Goal: Find specific page/section: Find specific page/section

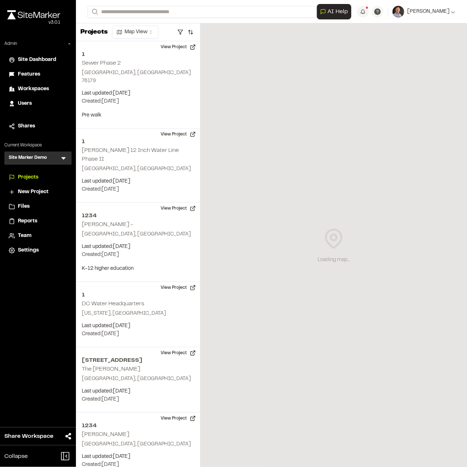
click at [64, 158] on icon at bounding box center [63, 158] width 4 height 3
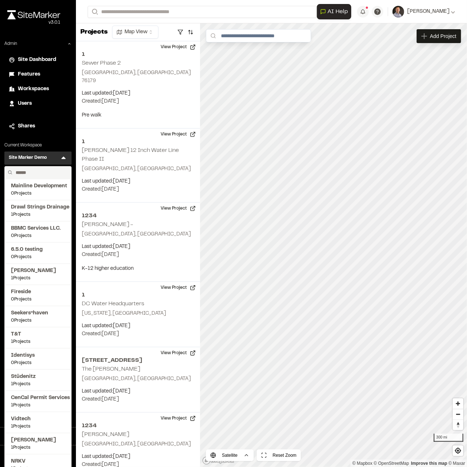
click at [53, 173] on input "text" at bounding box center [40, 172] width 55 height 12
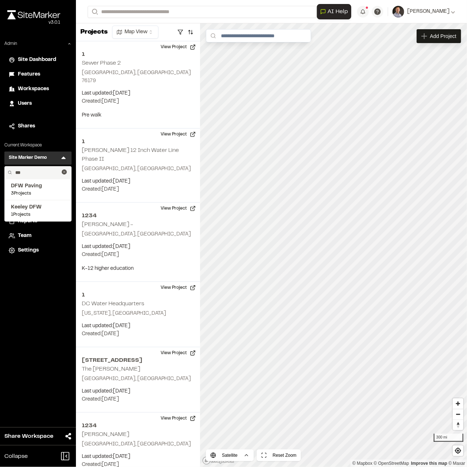
type input "***"
click at [42, 186] on span "DFW Paving" at bounding box center [38, 186] width 54 height 8
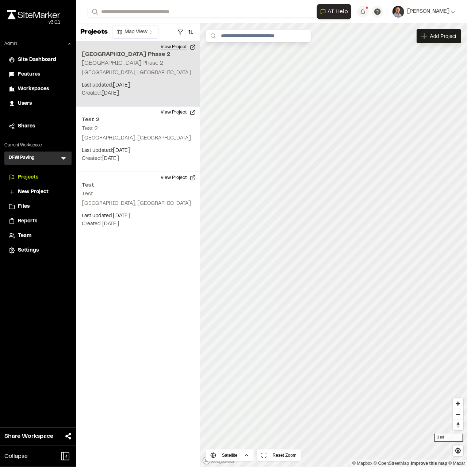
click at [180, 43] on button "View Project" at bounding box center [178, 47] width 44 height 12
click at [180, 46] on button "View Project" at bounding box center [178, 47] width 44 height 12
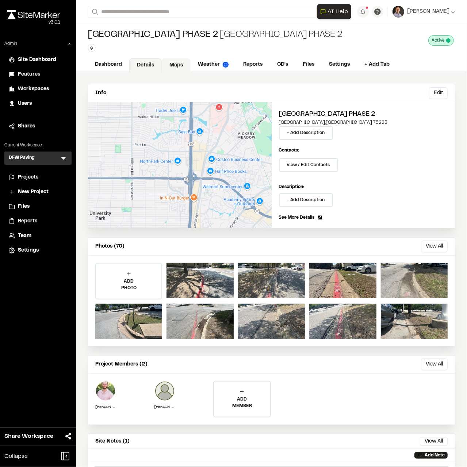
click at [177, 62] on link "Maps" at bounding box center [176, 65] width 29 height 14
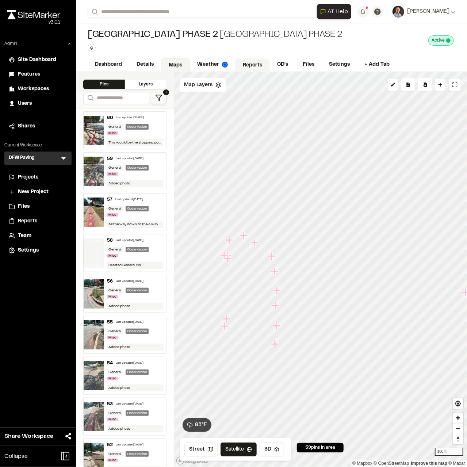
click at [246, 58] on link "Reports" at bounding box center [252, 65] width 35 height 14
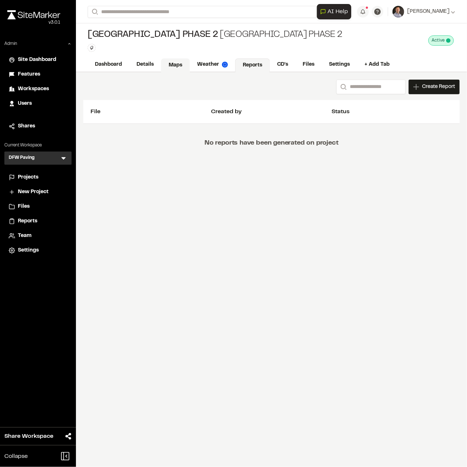
click at [183, 68] on link "Maps" at bounding box center [175, 65] width 29 height 14
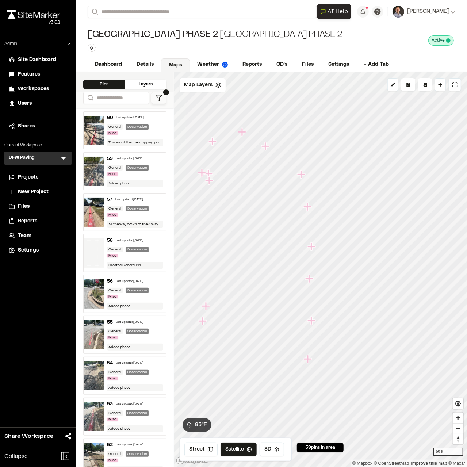
click at [309, 359] on icon "Map marker" at bounding box center [308, 359] width 8 height 8
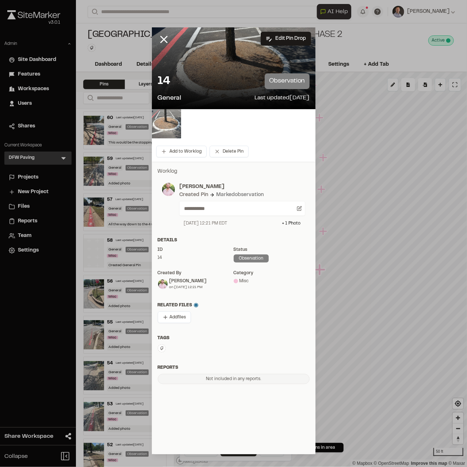
click at [161, 124] on img at bounding box center [166, 123] width 29 height 29
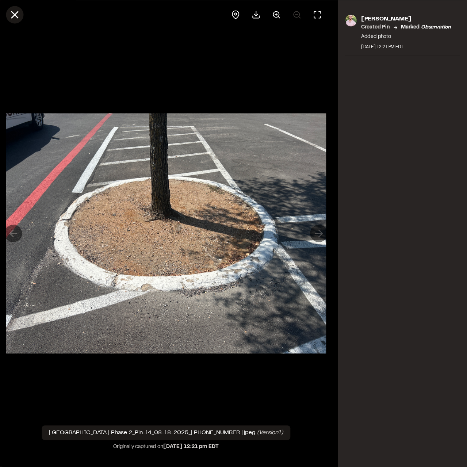
click at [14, 8] on icon at bounding box center [14, 14] width 12 height 12
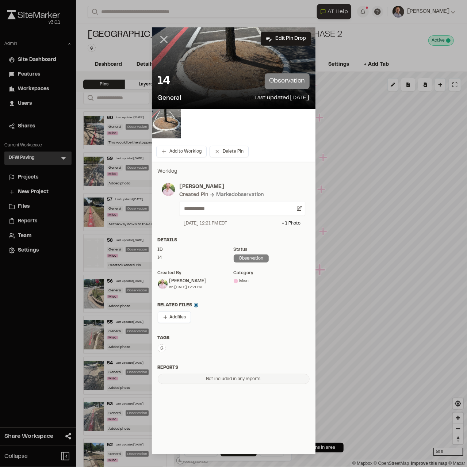
click at [162, 42] on icon at bounding box center [164, 39] width 12 height 12
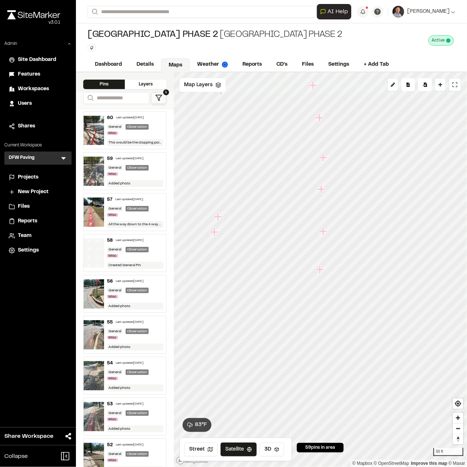
click at [215, 233] on icon "Map marker" at bounding box center [214, 232] width 8 height 8
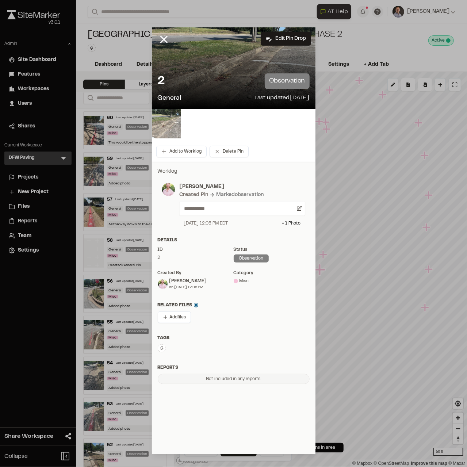
click at [180, 128] on img at bounding box center [166, 123] width 29 height 29
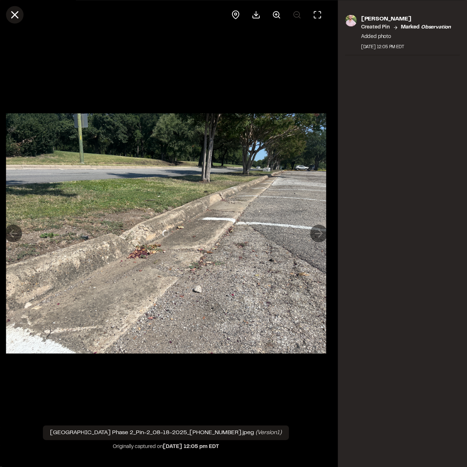
click at [14, 18] on icon at bounding box center [14, 14] width 12 height 12
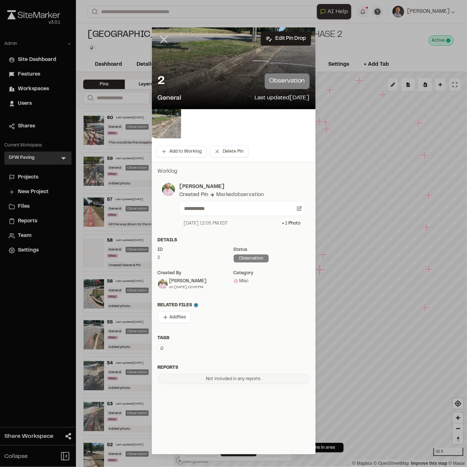
click at [162, 33] on icon at bounding box center [164, 39] width 12 height 12
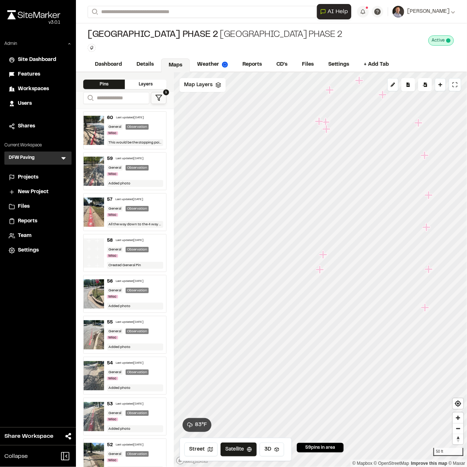
click at [62, 157] on icon at bounding box center [63, 157] width 7 height 7
click at [39, 171] on circle at bounding box center [38, 174] width 8 height 8
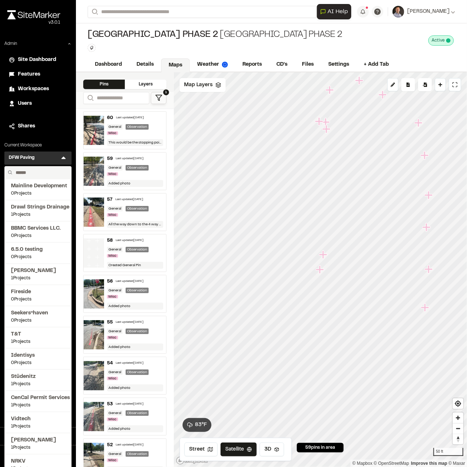
click at [46, 172] on input "text" at bounding box center [40, 172] width 55 height 12
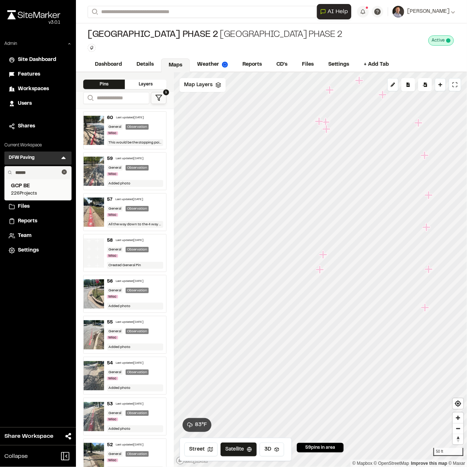
type input "******"
click at [28, 189] on span "GCP BE" at bounding box center [38, 186] width 54 height 8
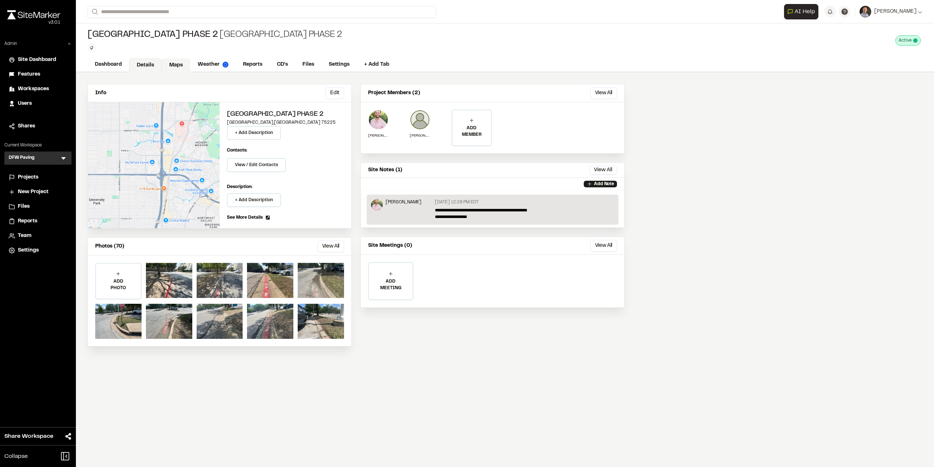
click at [182, 61] on link "Maps" at bounding box center [176, 65] width 29 height 14
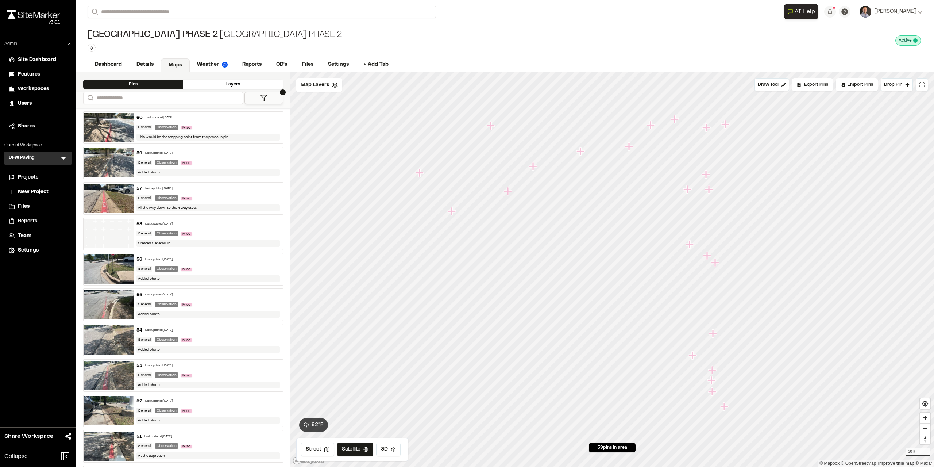
click at [466, 124] on icon "Map marker" at bounding box center [491, 126] width 8 height 8
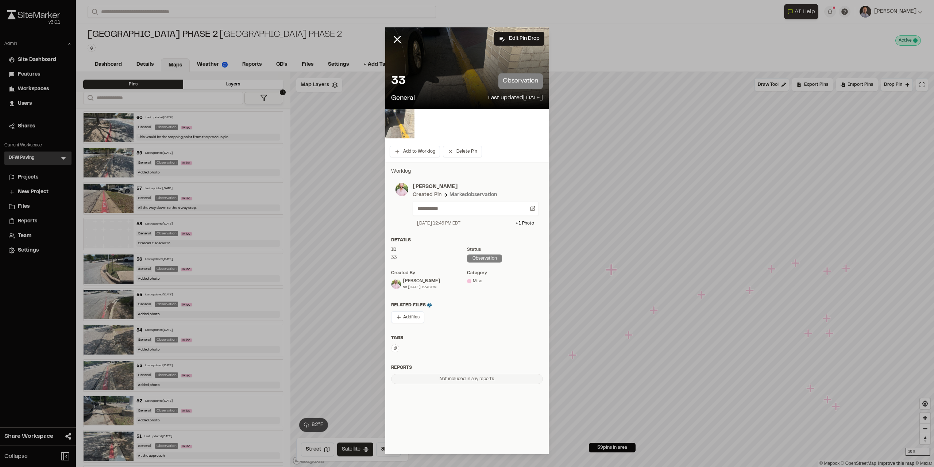
click at [398, 128] on img at bounding box center [399, 123] width 29 height 29
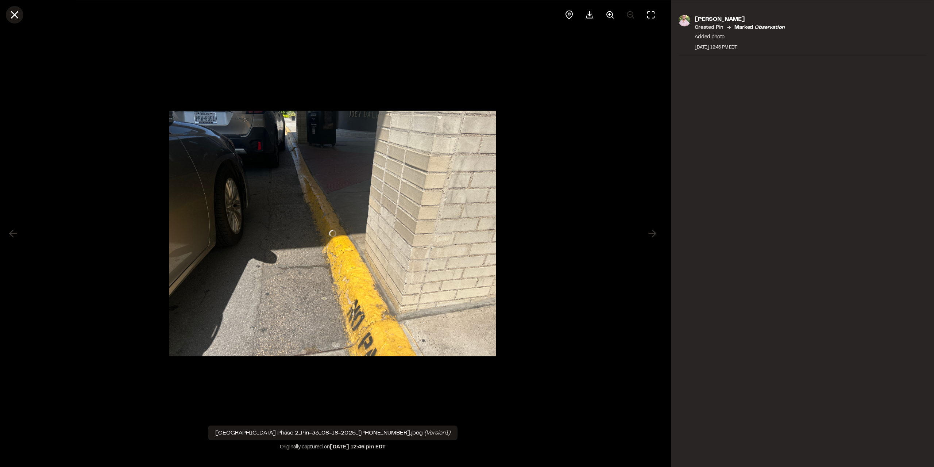
click at [15, 15] on line at bounding box center [15, 15] width 6 height 6
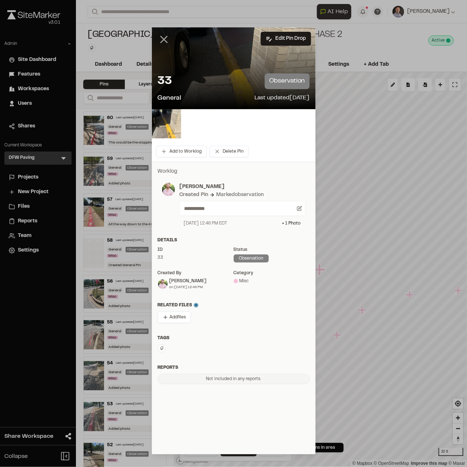
click at [162, 39] on icon at bounding box center [164, 39] width 12 height 12
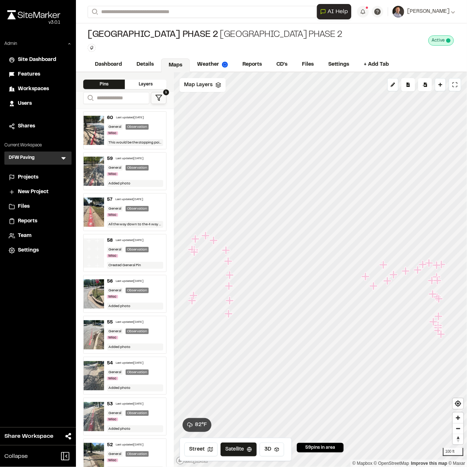
click at [128, 218] on div "57 Last updated Aug 18, 2025 General Observation Misc All the way down to the 4…" at bounding box center [135, 211] width 62 height 37
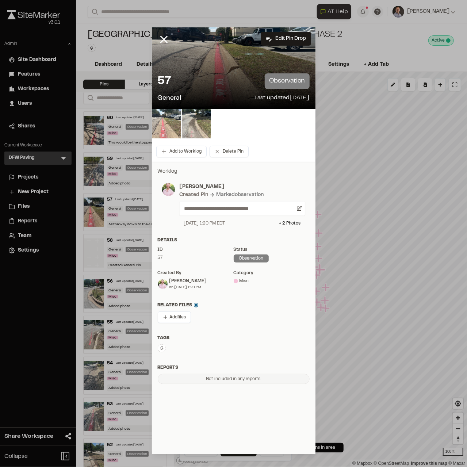
click at [157, 128] on img at bounding box center [166, 123] width 29 height 29
